Goal: Go to known website: Access a specific website the user already knows

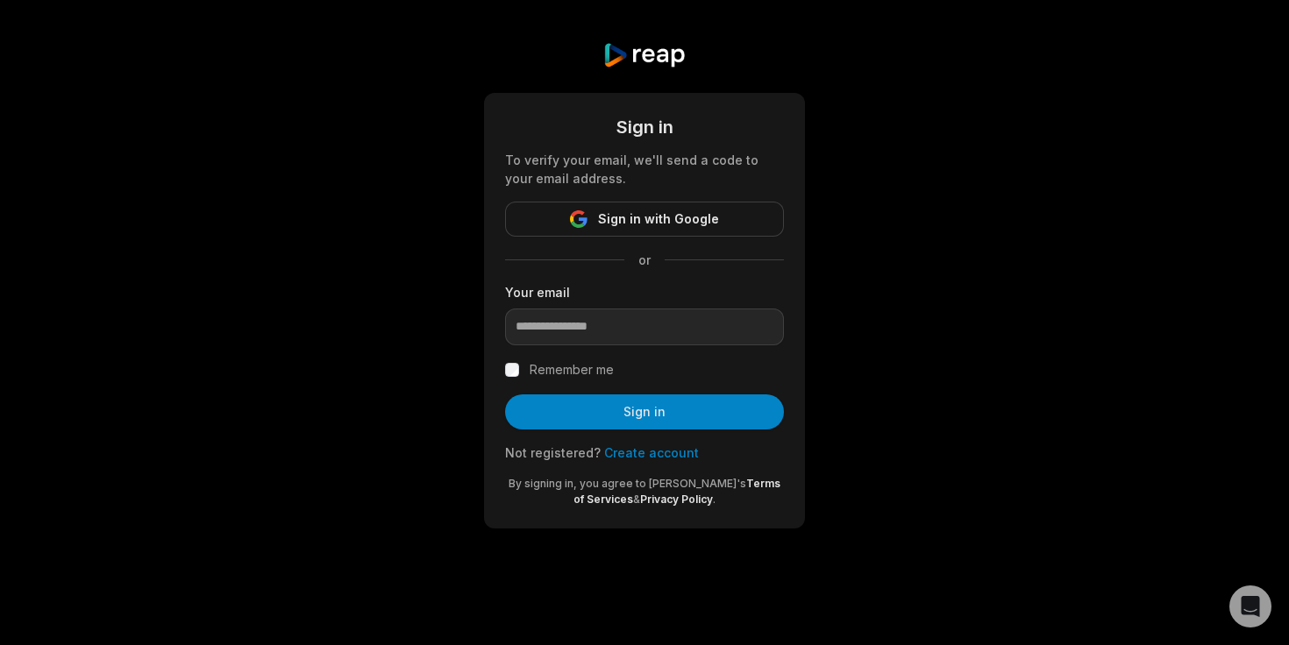
click at [638, 243] on form "Sign in To verify your email, we'll send a code to your email address. Sign in …" at bounding box center [644, 311] width 279 height 394
click at [669, 217] on span "Sign in with Google" at bounding box center [658, 219] width 121 height 21
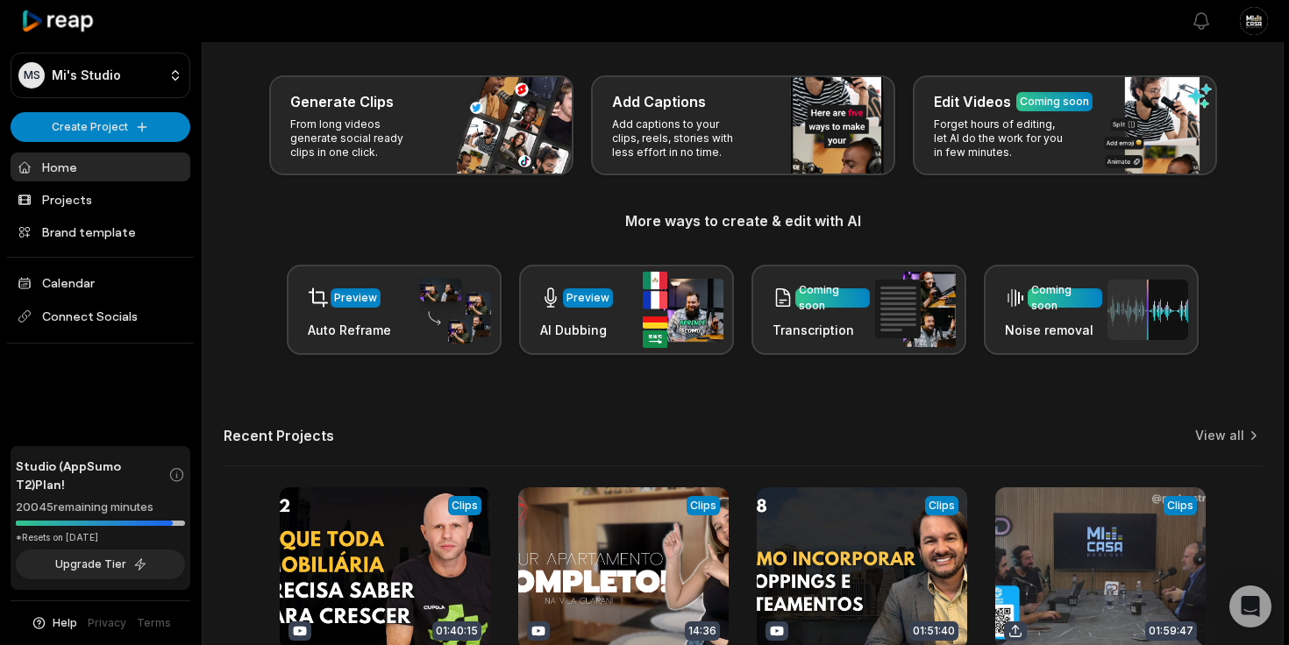
scroll to position [230, 0]
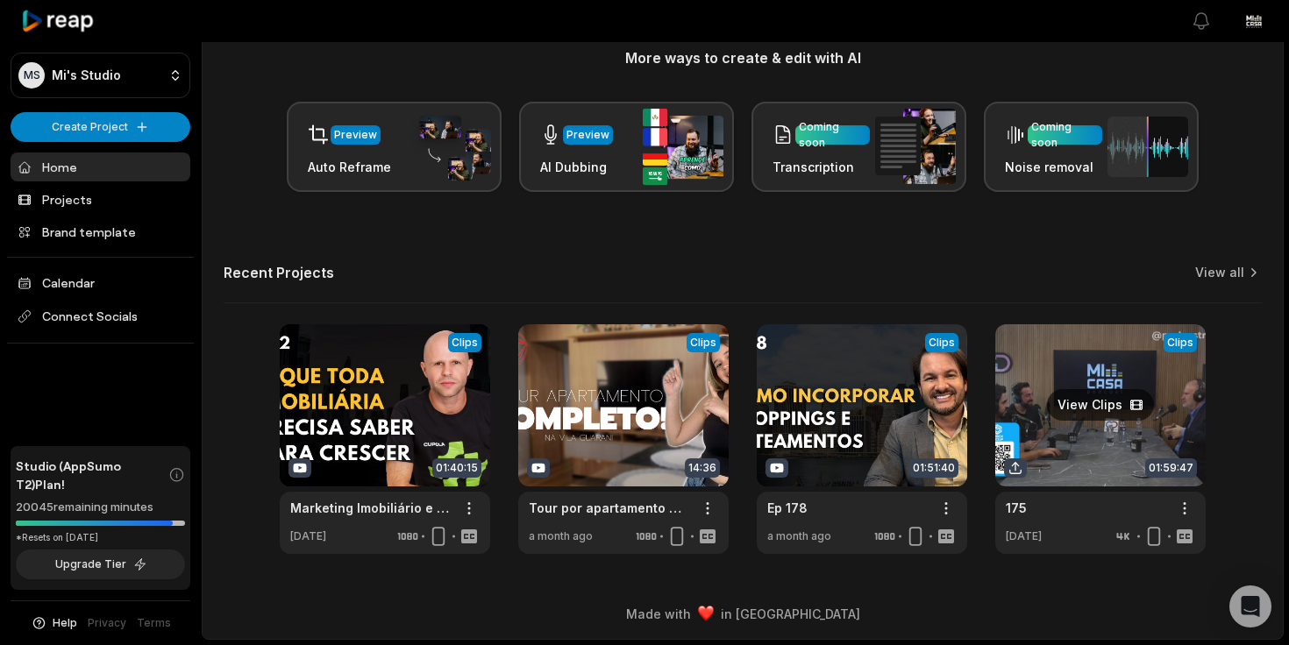
click at [1045, 394] on link at bounding box center [1100, 439] width 210 height 230
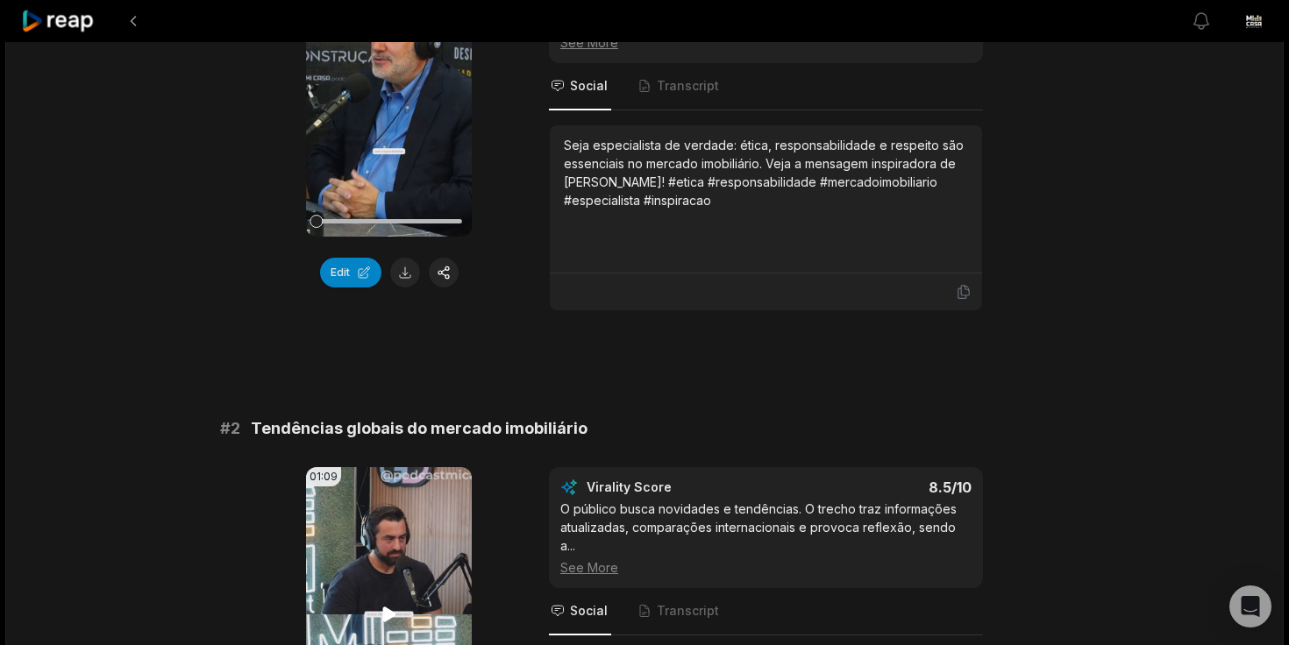
scroll to position [575, 0]
